Goal: Purchase product/service

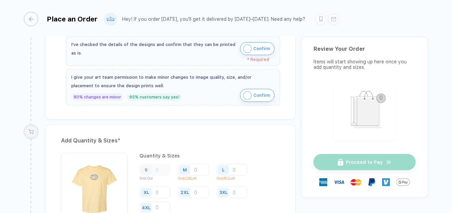
scroll to position [205, 0]
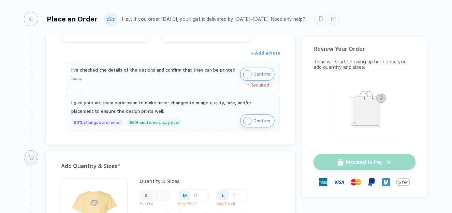
click at [254, 78] on button "Confirm" at bounding box center [257, 74] width 34 height 13
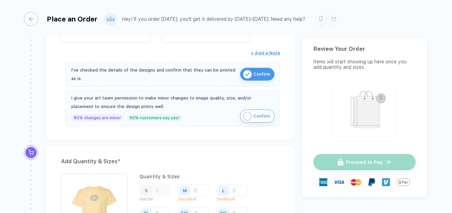
click at [254, 115] on span "Confirm" at bounding box center [262, 116] width 17 height 11
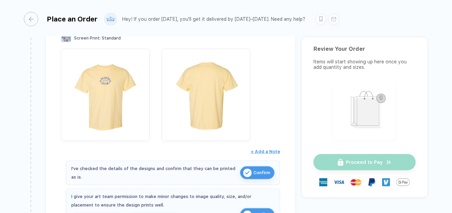
scroll to position [34, 0]
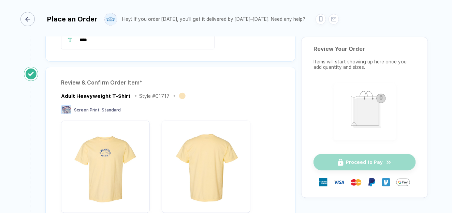
click at [32, 20] on div "button" at bounding box center [27, 19] width 14 height 14
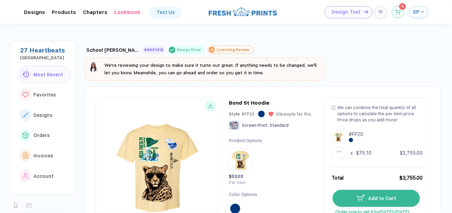
click at [352, 14] on span "Design Tool" at bounding box center [346, 12] width 29 height 6
